Goal: Task Accomplishment & Management: Manage account settings

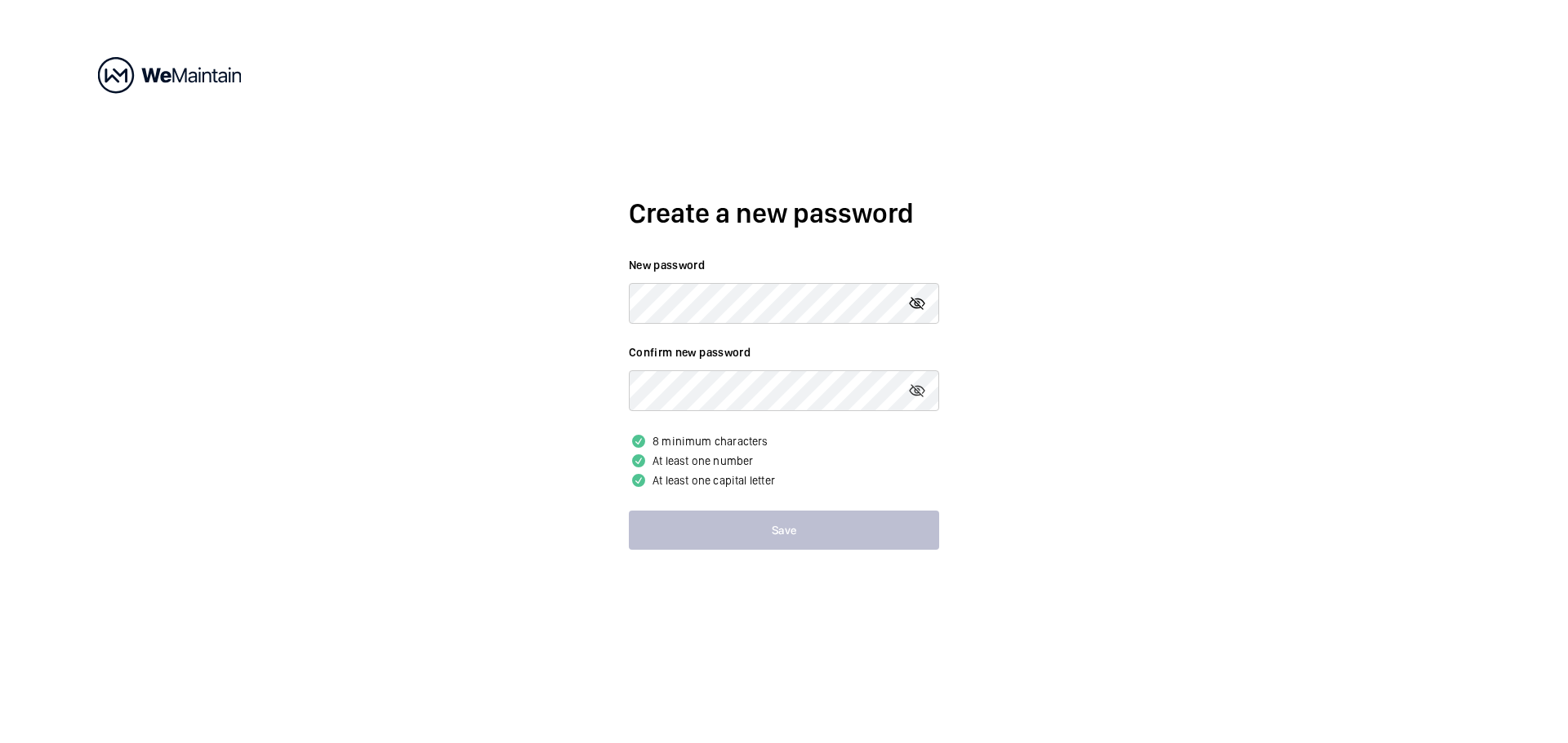
click at [921, 306] on mat-icon at bounding box center [917, 303] width 20 height 20
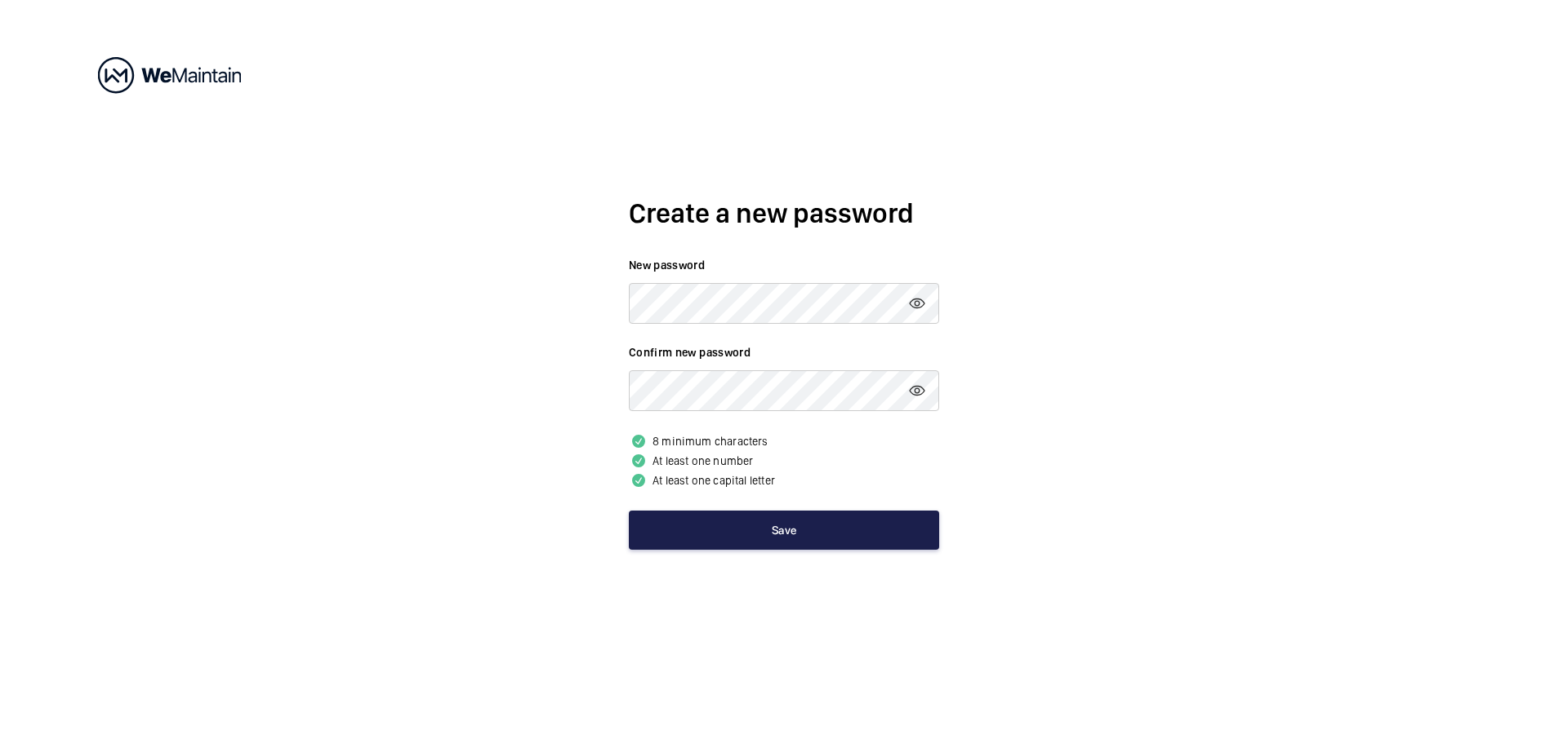
click at [787, 524] on button "Save" at bounding box center [784, 530] width 310 height 39
